Goal: Find contact information: Find contact information

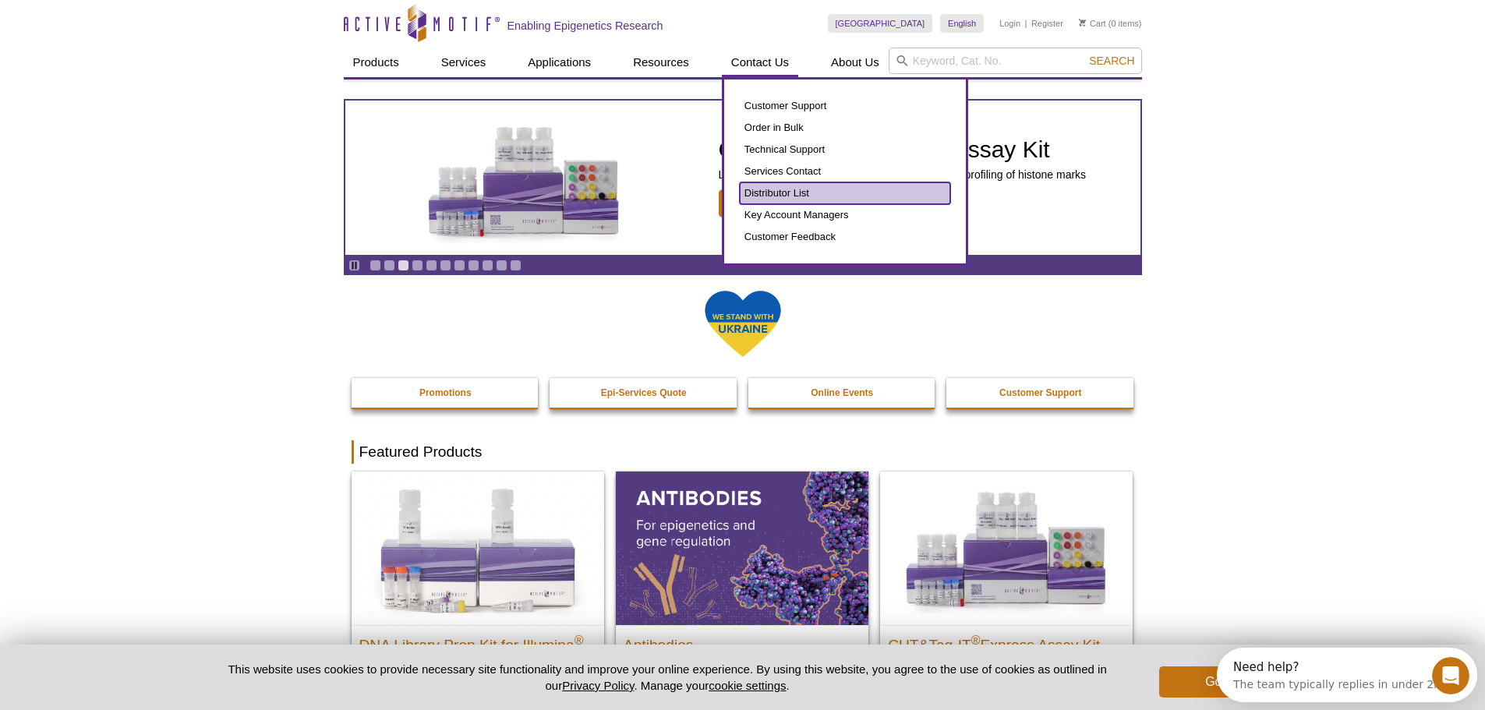
click at [812, 196] on link "Distributor List" at bounding box center [845, 193] width 211 height 22
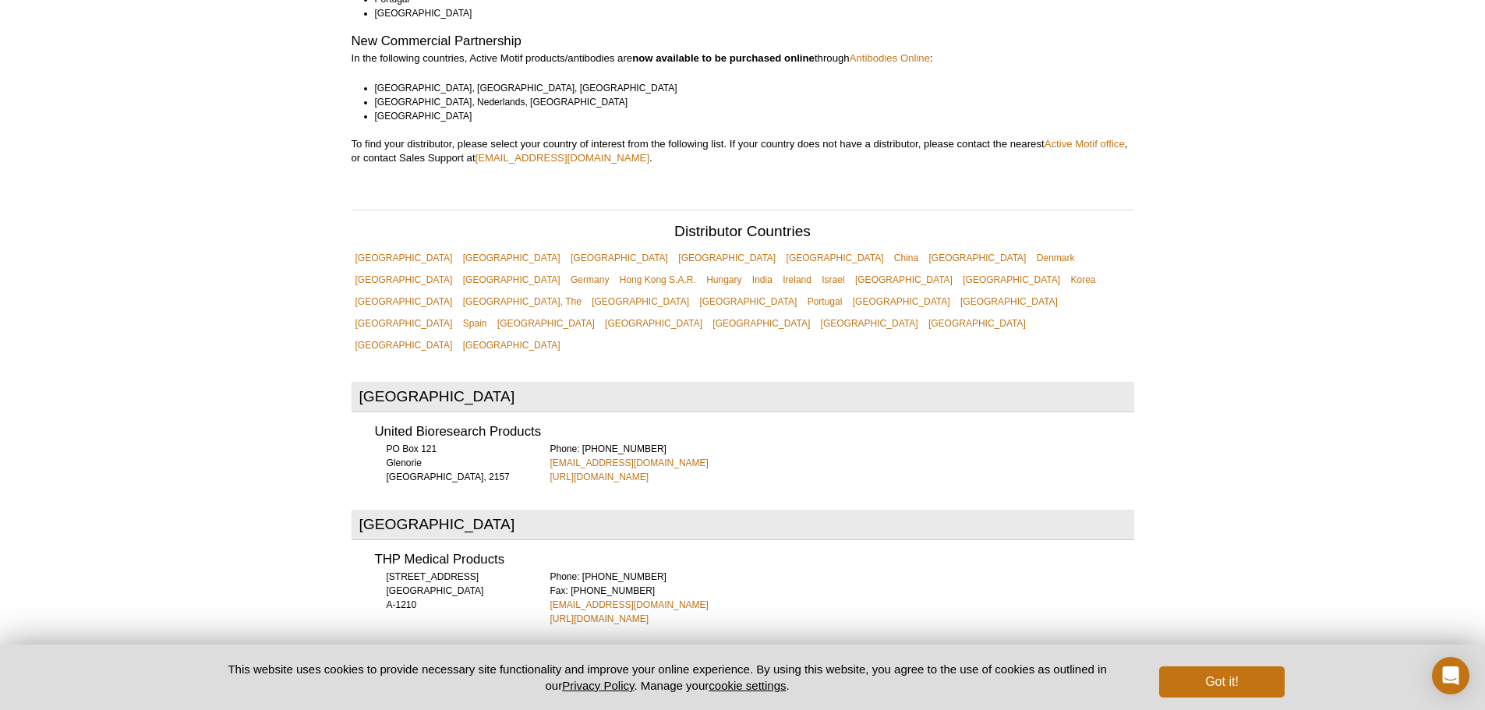
scroll to position [366, 0]
click at [890, 246] on link "China" at bounding box center [906, 257] width 32 height 22
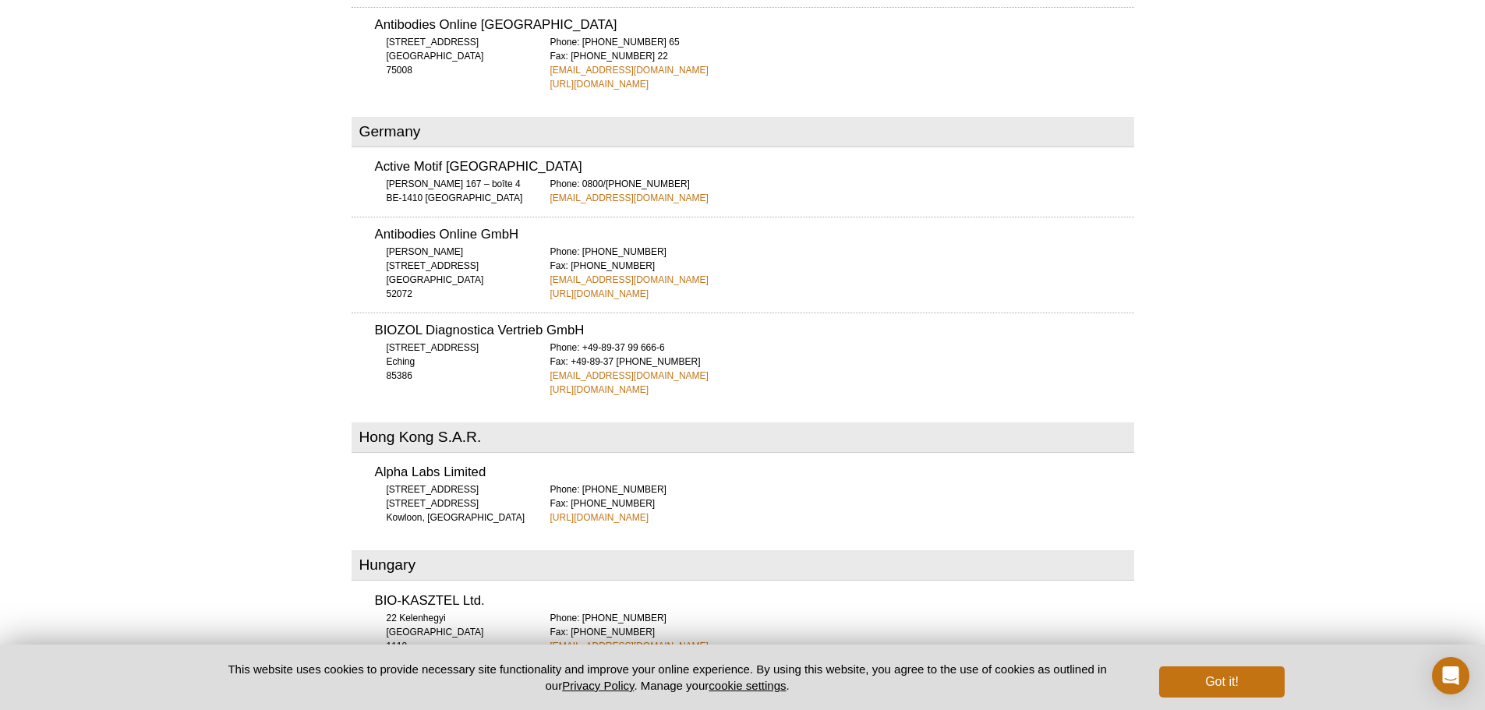
scroll to position [2549, 0]
